Goal: Information Seeking & Learning: Learn about a topic

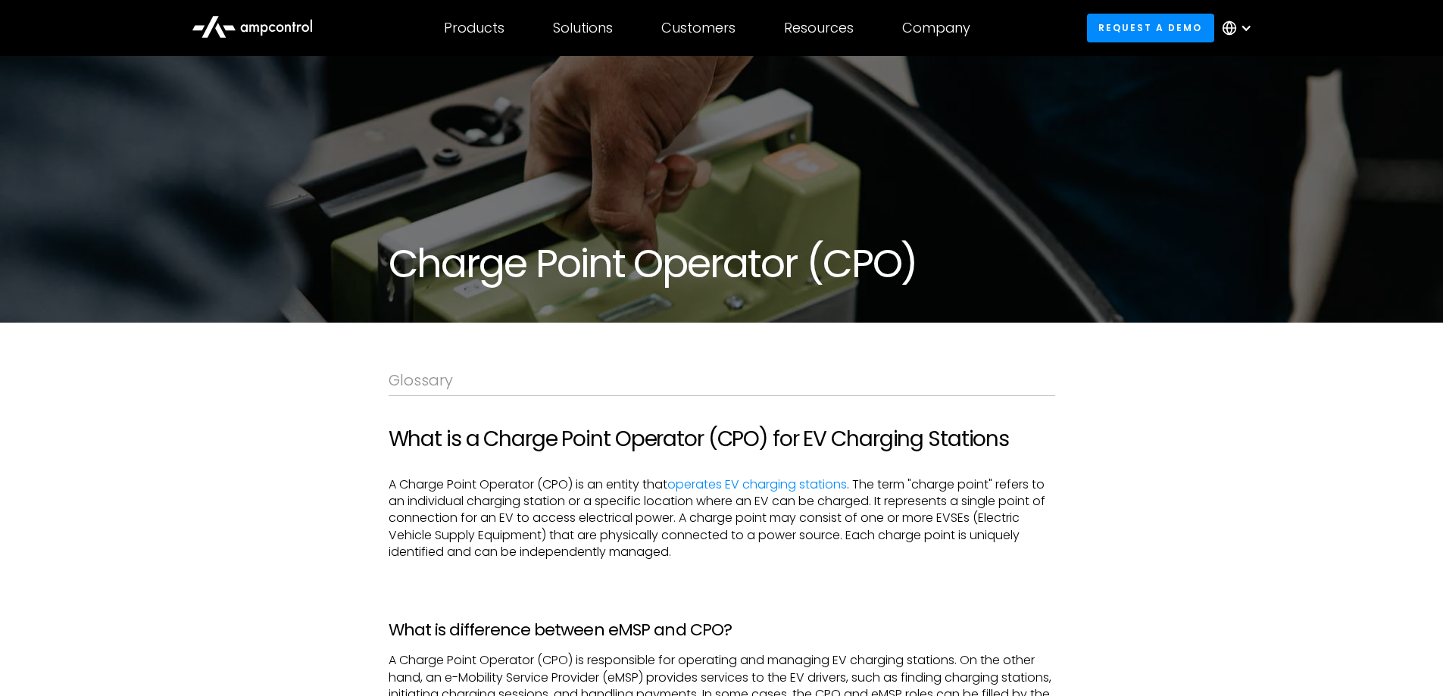
scroll to position [226, 0]
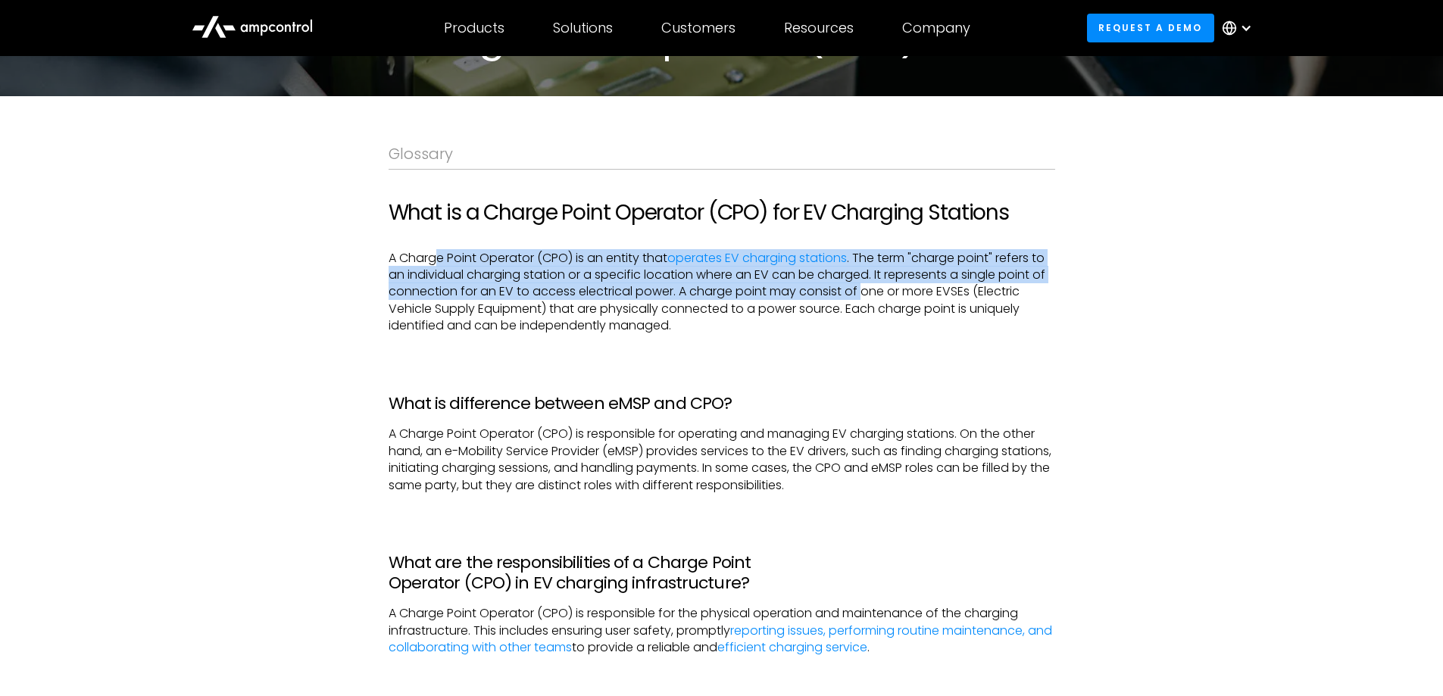
drag, startPoint x: 436, startPoint y: 264, endPoint x: 877, endPoint y: 295, distance: 442.7
click at [869, 291] on p "‍ A Charge Point Operator (CPO) is an entity that operates EV charging stations…" at bounding box center [722, 292] width 667 height 85
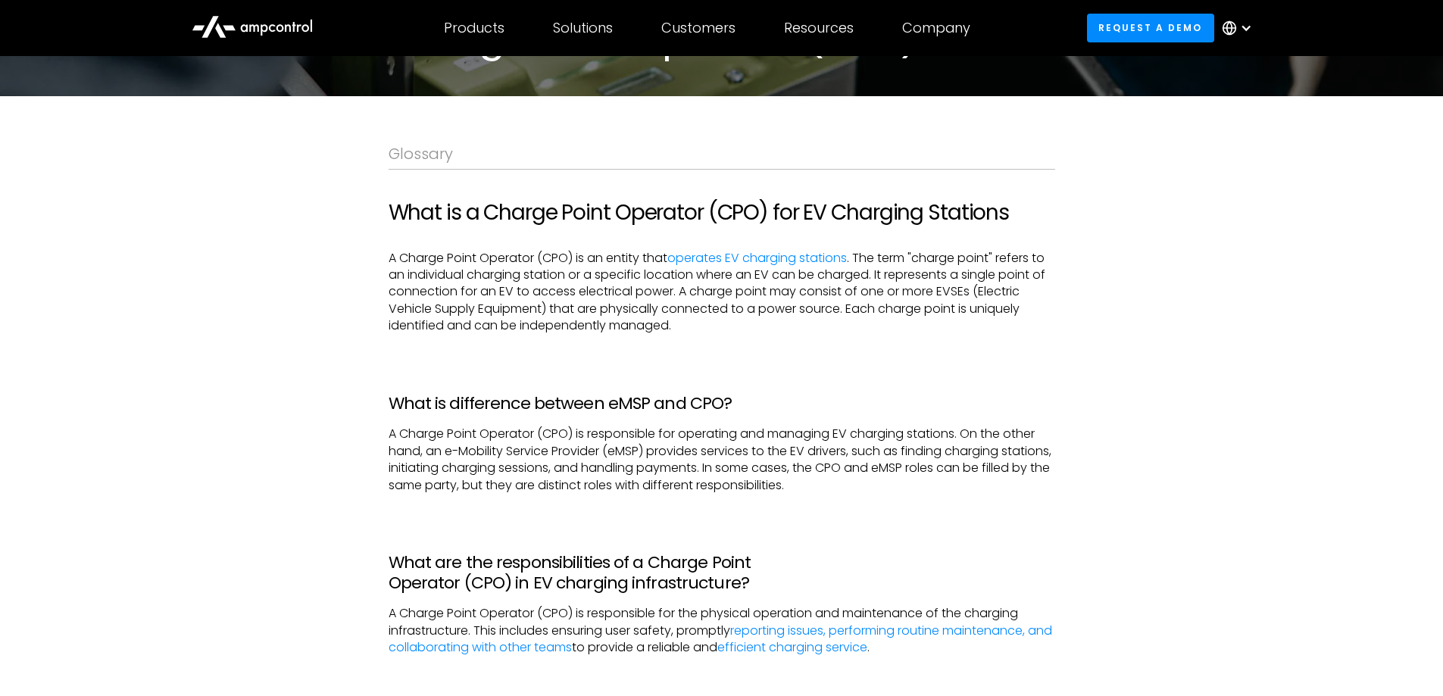
click at [875, 296] on p "‍ A Charge Point Operator (CPO) is an entity that operates EV charging stations…" at bounding box center [722, 292] width 667 height 85
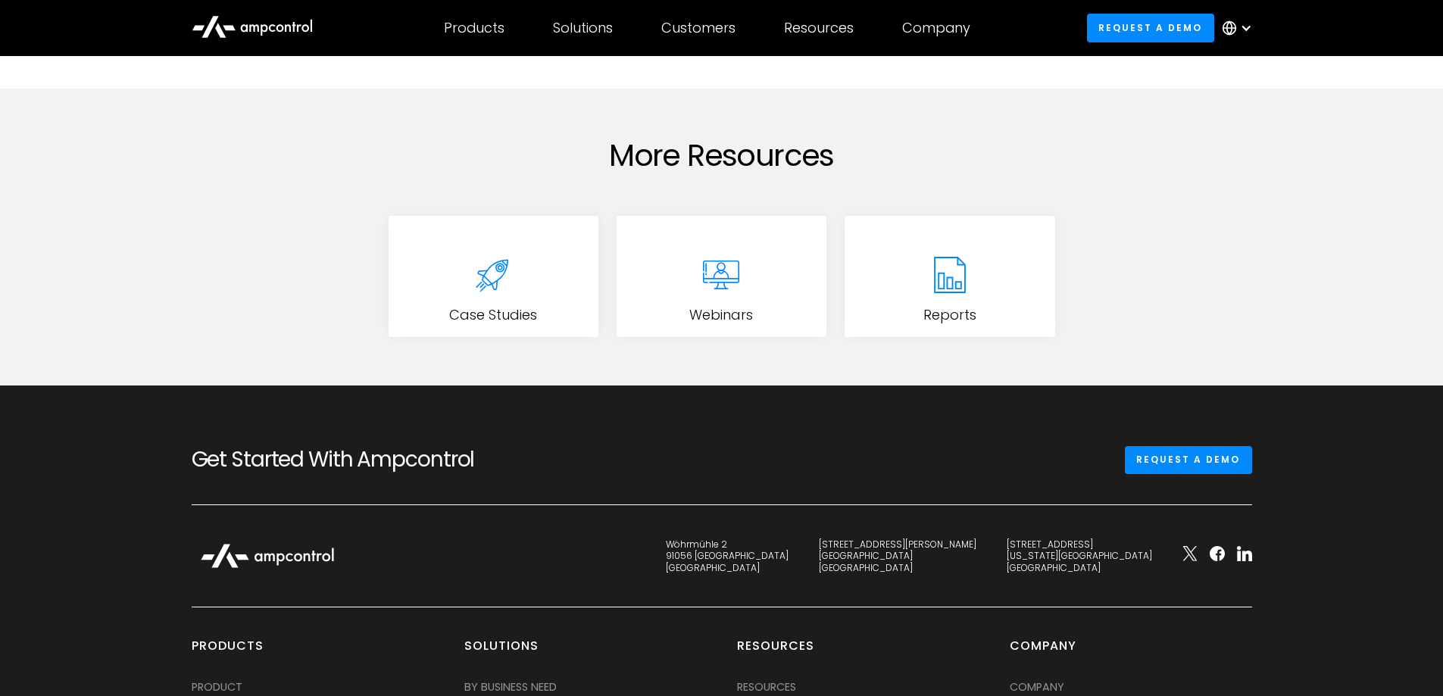
scroll to position [1280, 0]
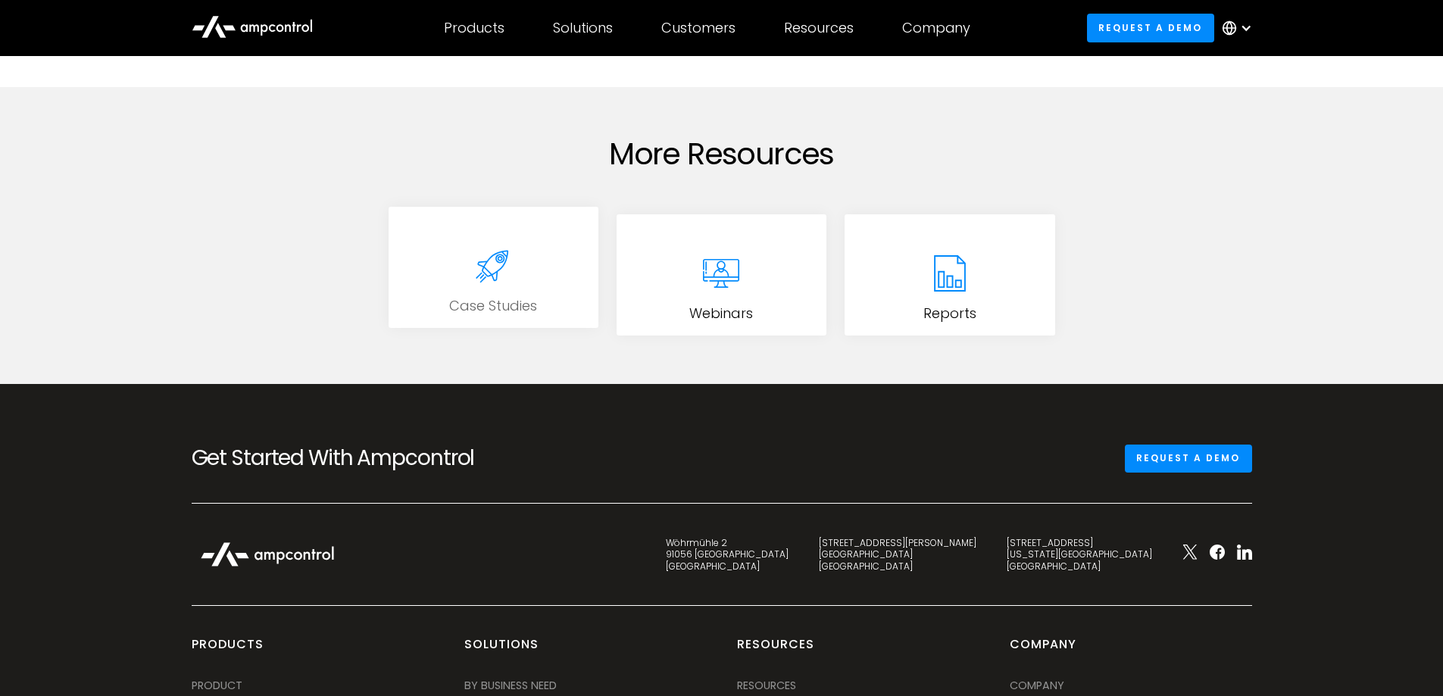
drag, startPoint x: 42, startPoint y: 1, endPoint x: 422, endPoint y: 262, distance: 461.4
click at [419, 251] on link "Case Studies" at bounding box center [494, 267] width 210 height 121
